Goal: Book appointment/travel/reservation

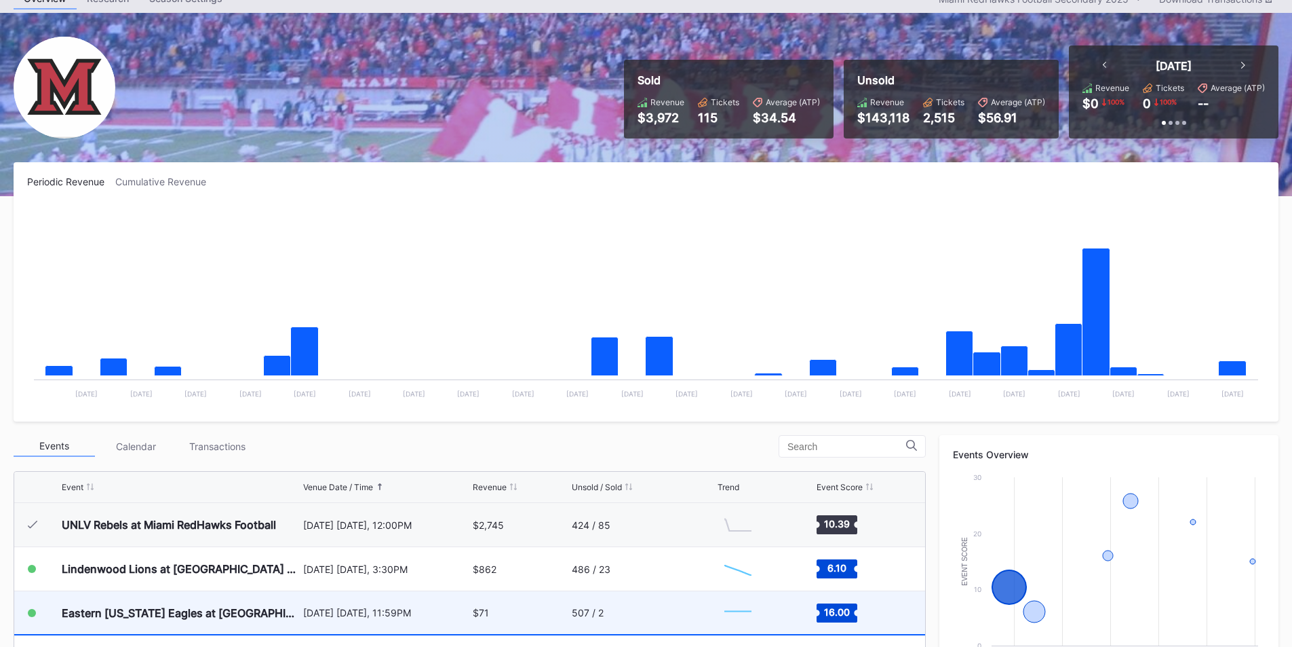
scroll to position [136, 0]
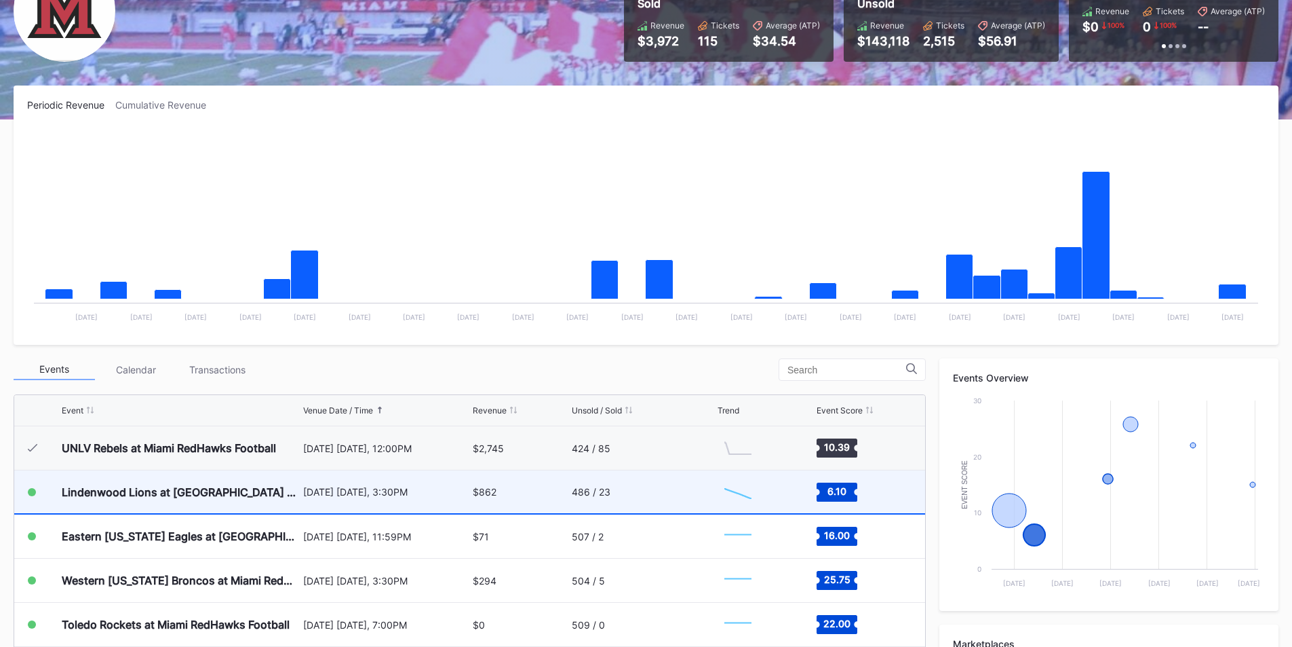
click at [403, 487] on div "[DATE] [DATE], 3:30PM" at bounding box center [386, 492] width 167 height 12
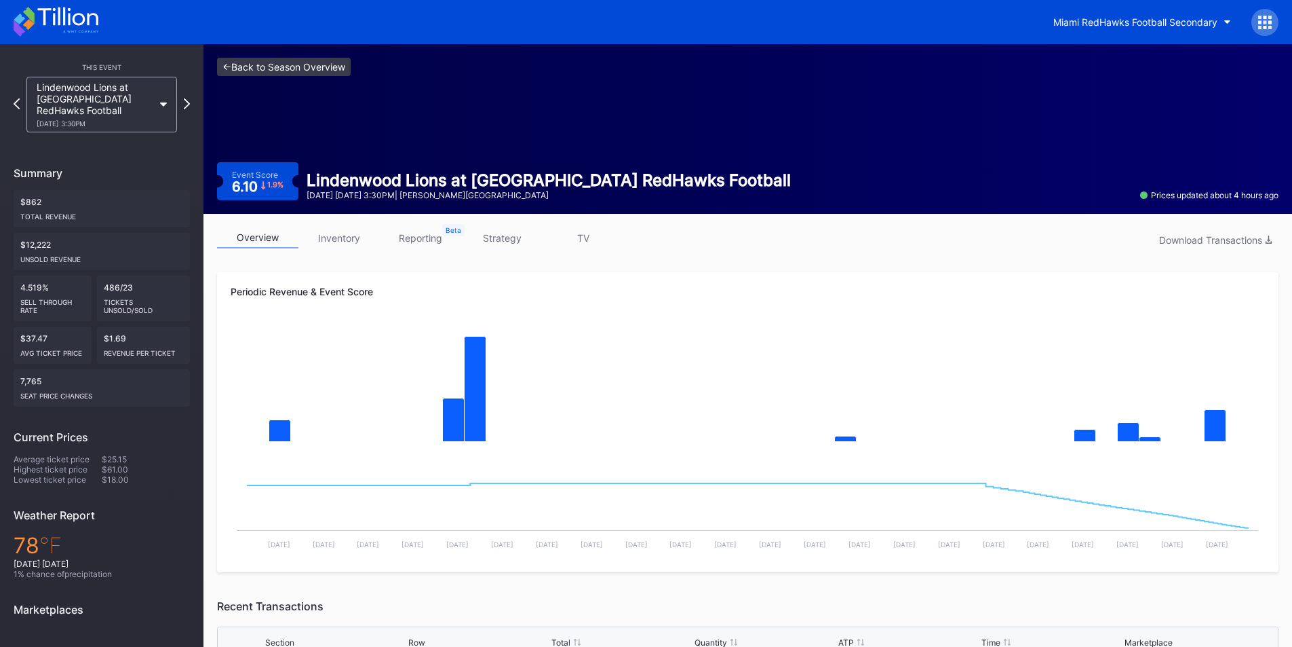
click at [220, 60] on link "<- Back to Season Overview" at bounding box center [284, 67] width 134 height 18
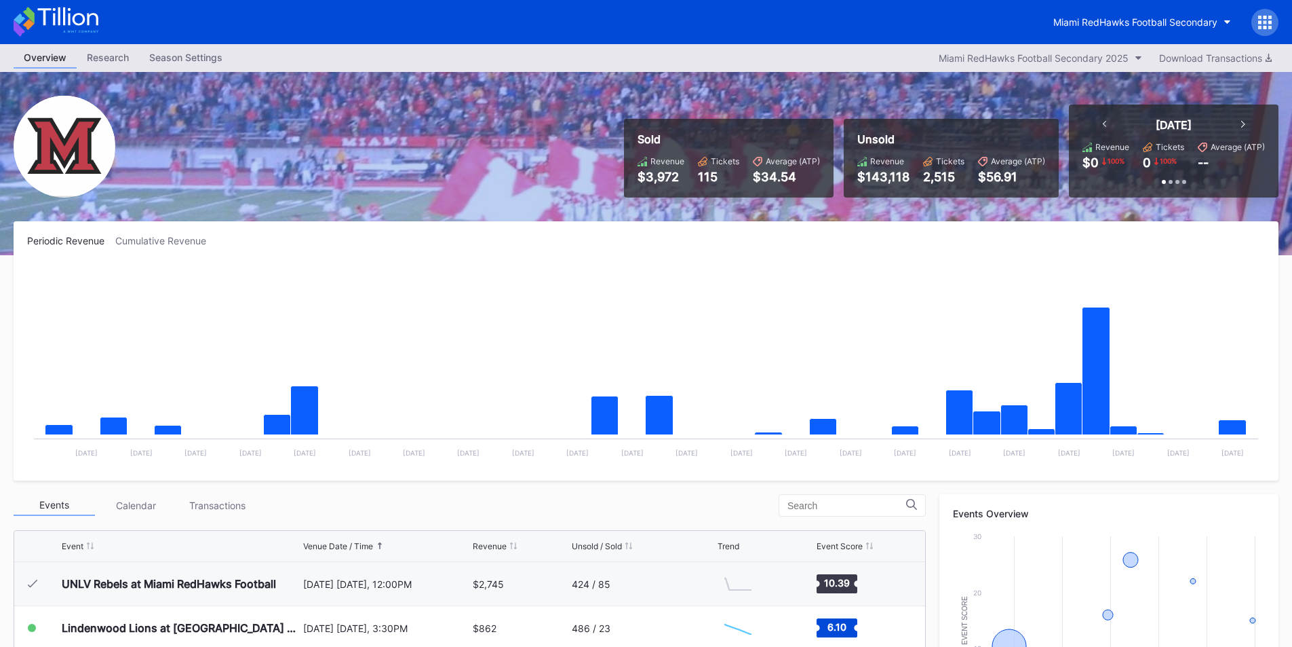
click at [816, 33] on div "Miami RedHawks Football Secondary" at bounding box center [646, 22] width 1292 height 44
